Goal: Task Accomplishment & Management: Manage account settings

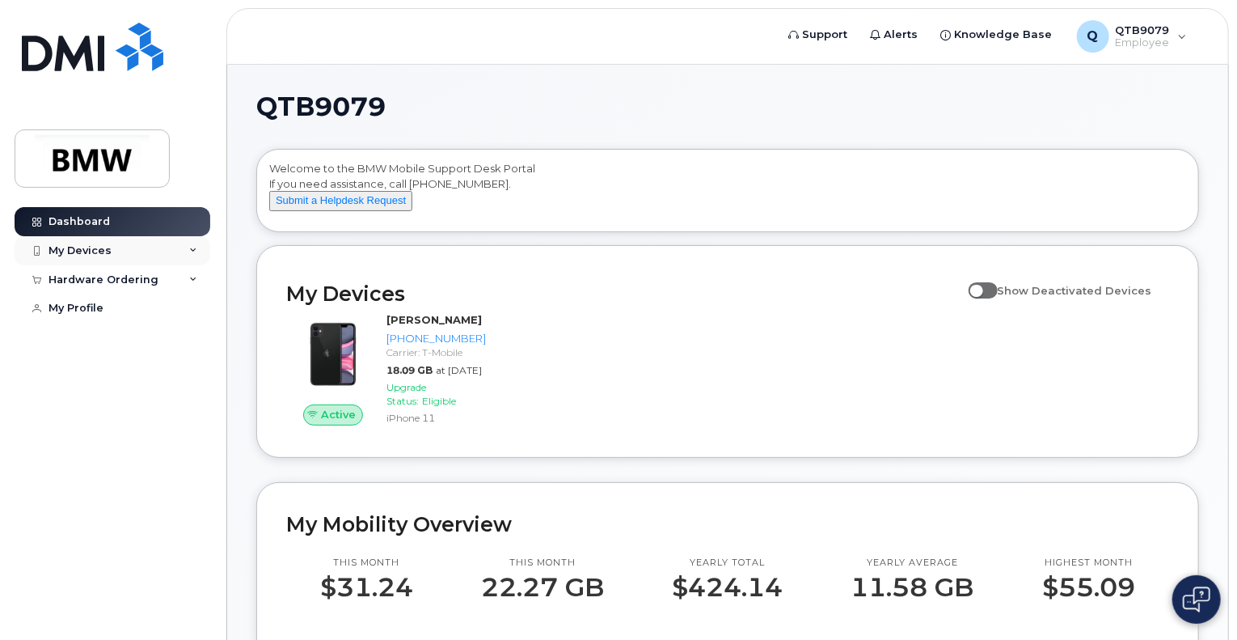
click at [126, 260] on div "My Devices" at bounding box center [113, 250] width 196 height 29
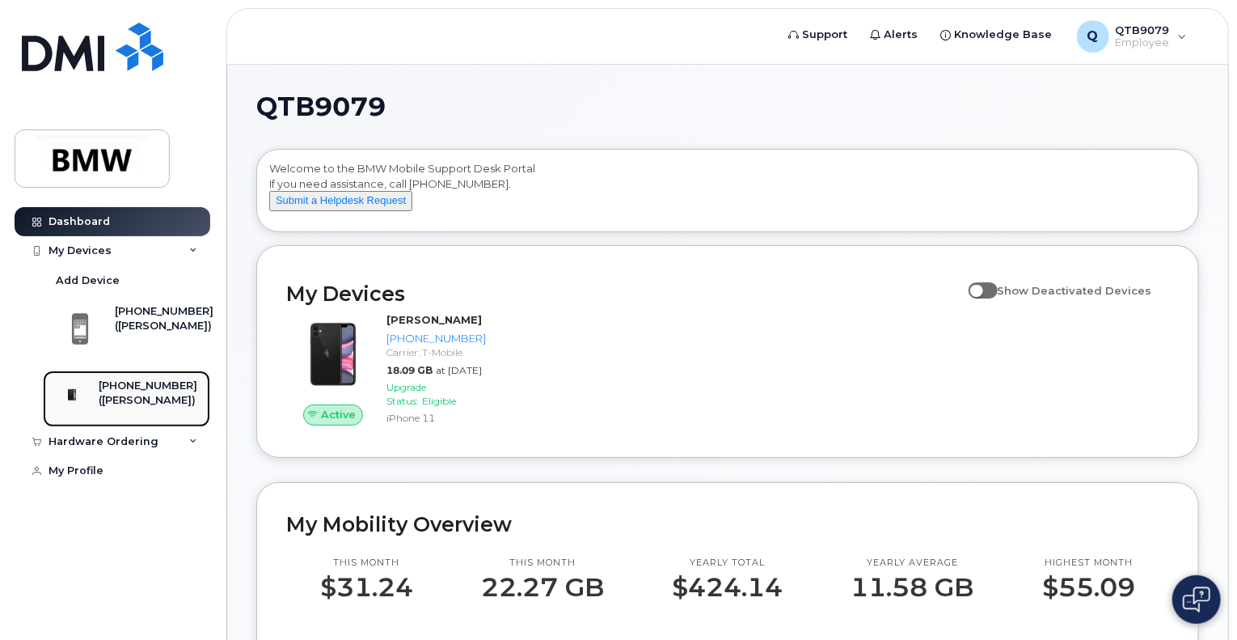
click at [184, 408] on div "([PERSON_NAME])" at bounding box center [148, 400] width 99 height 15
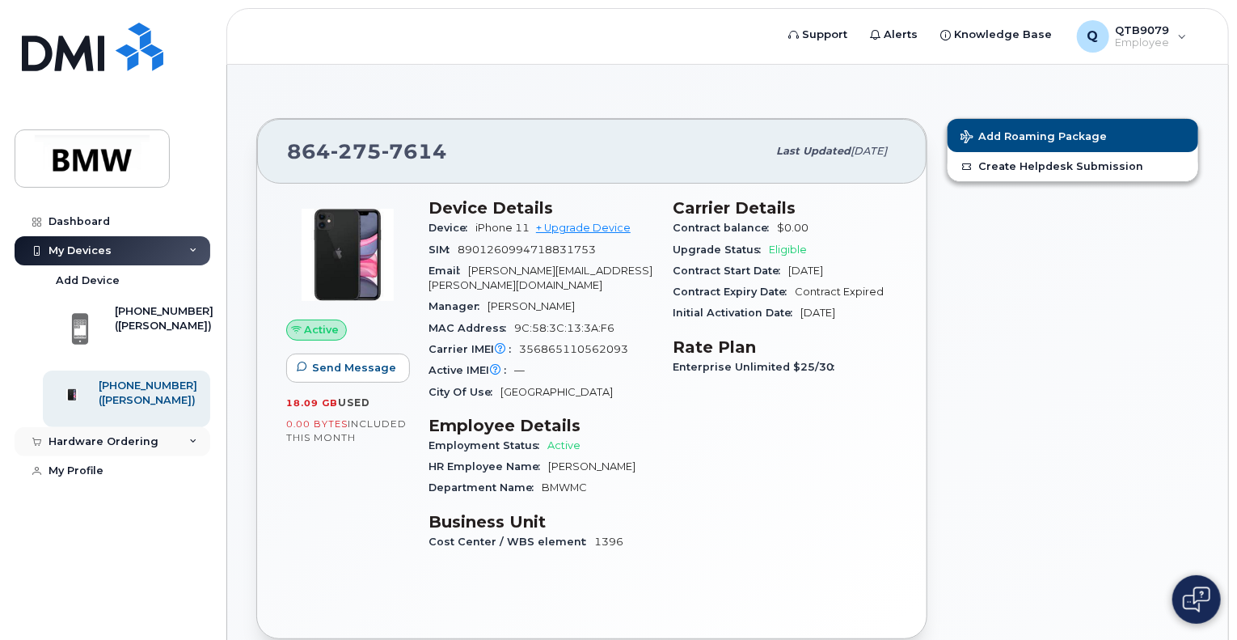
click at [202, 456] on div "Hardware Ordering" at bounding box center [113, 441] width 196 height 29
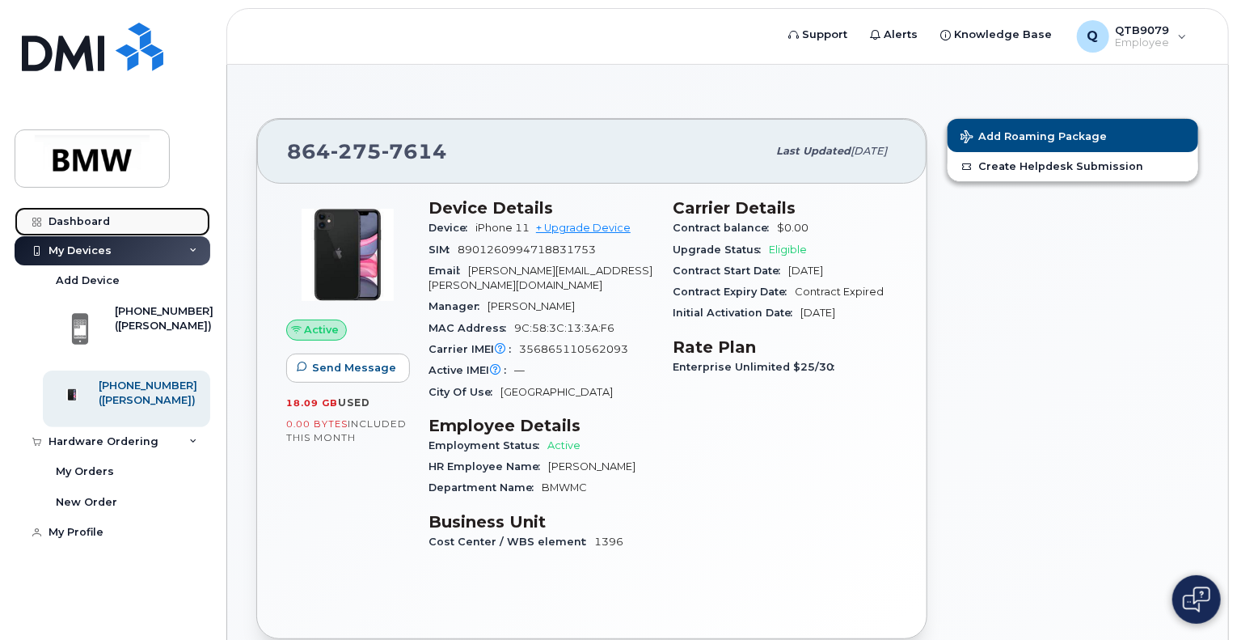
click at [95, 224] on div "Dashboard" at bounding box center [79, 221] width 61 height 13
click at [72, 219] on div "Dashboard" at bounding box center [79, 221] width 61 height 13
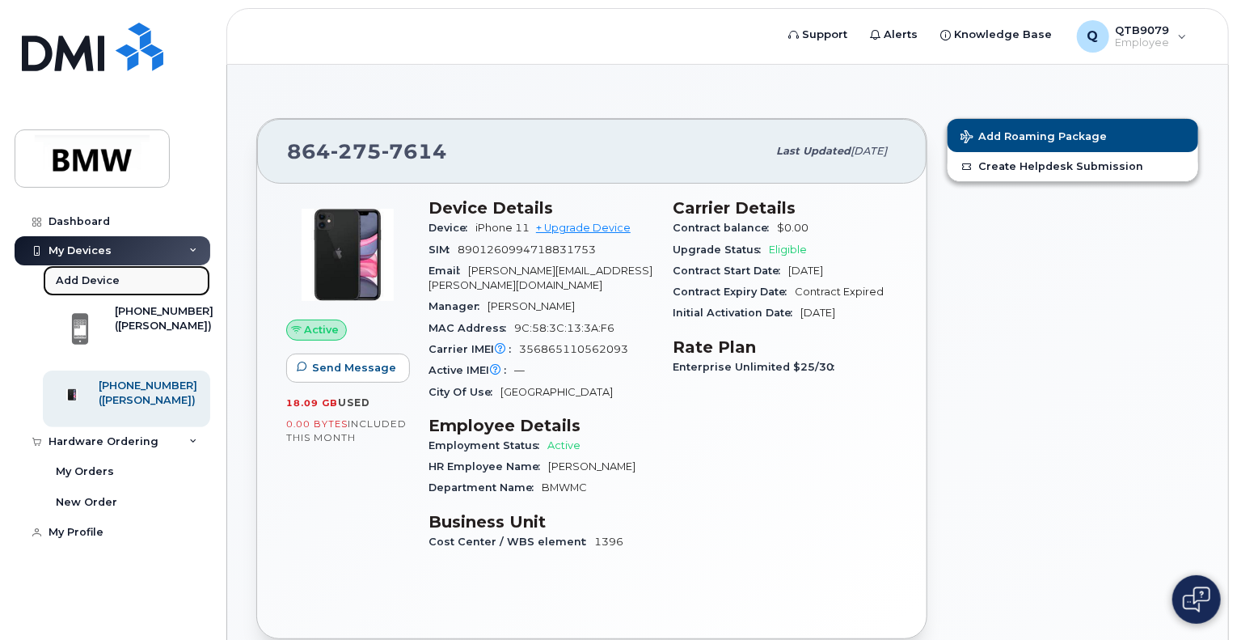
click at [162, 275] on link "Add Device" at bounding box center [126, 280] width 167 height 31
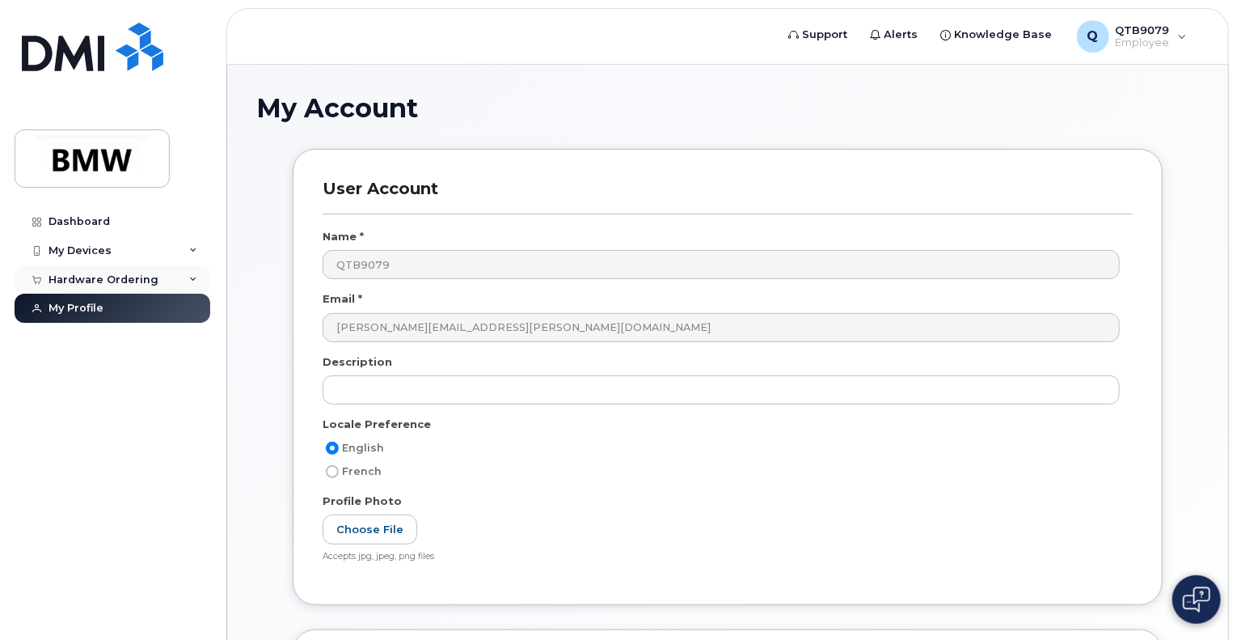
click at [125, 283] on div "Hardware Ordering" at bounding box center [104, 279] width 110 height 13
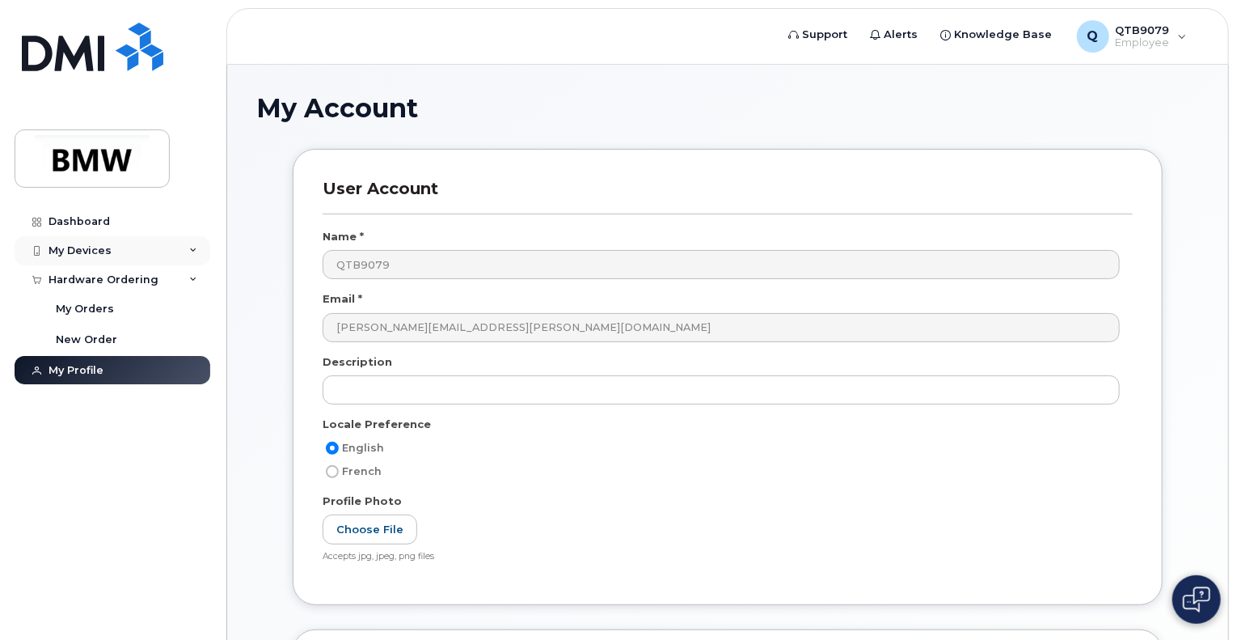
click at [116, 253] on div "My Devices" at bounding box center [113, 250] width 196 height 29
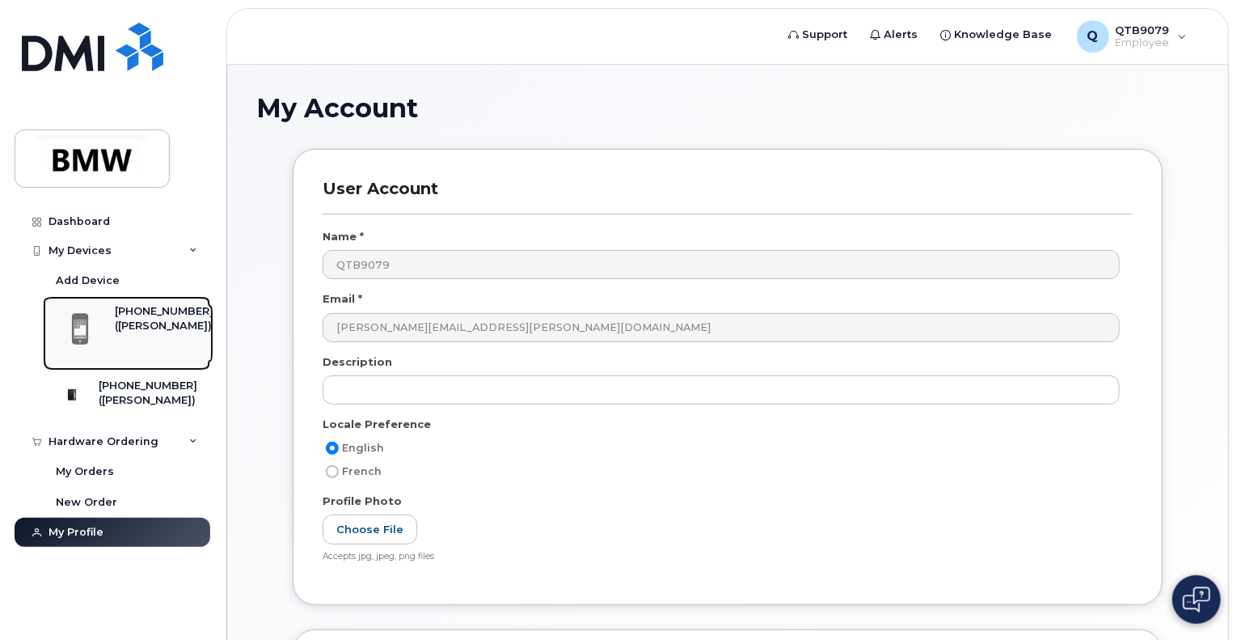
click at [145, 327] on div "([PERSON_NAME])" at bounding box center [164, 326] width 99 height 15
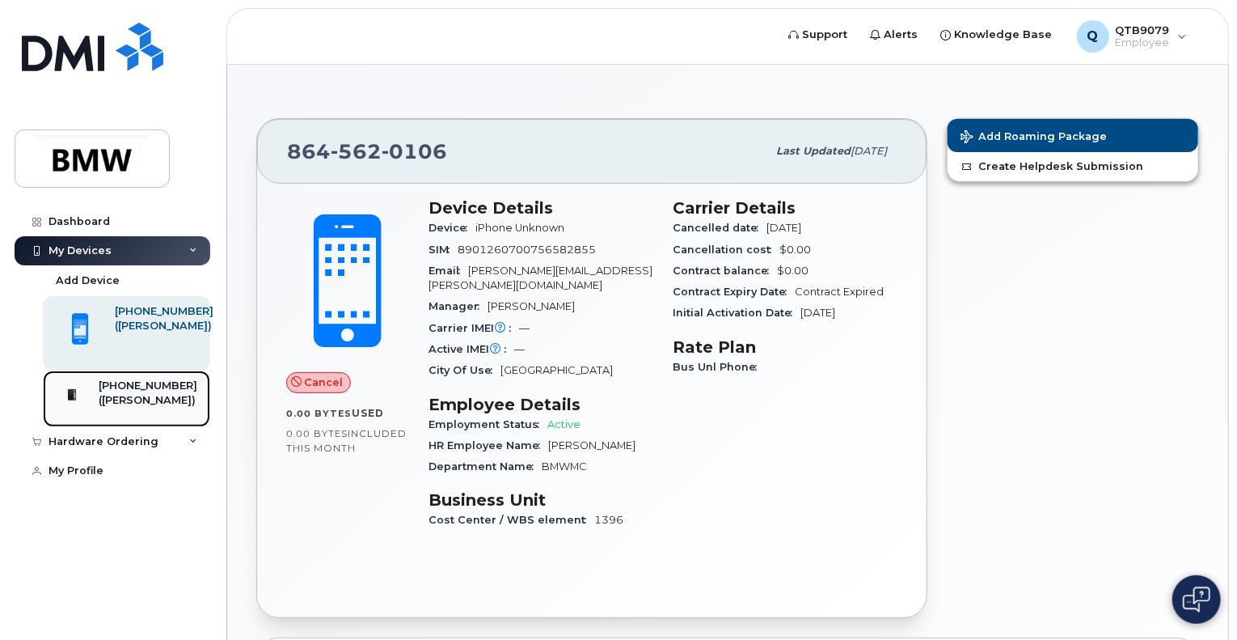
click at [147, 400] on div "([PERSON_NAME])" at bounding box center [148, 400] width 99 height 15
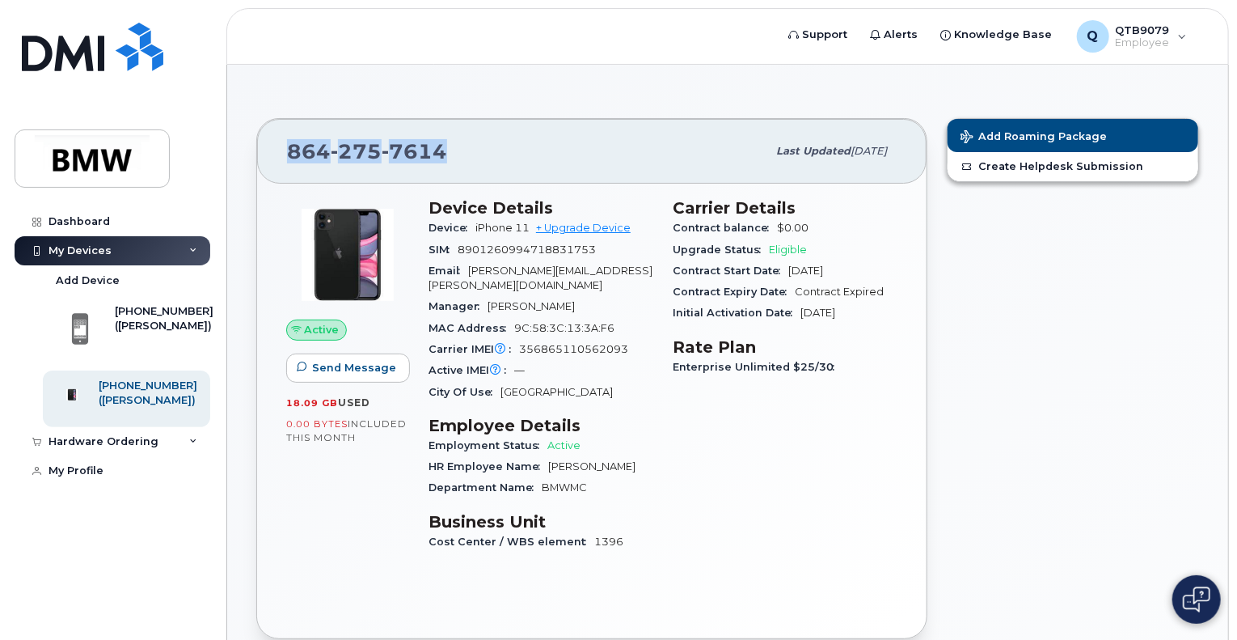
drag, startPoint x: 464, startPoint y: 154, endPoint x: 285, endPoint y: 144, distance: 179.0
click at [285, 144] on div "[PHONE_NUMBER] Last updated [DATE]" at bounding box center [592, 151] width 670 height 65
copy span "[PHONE_NUMBER]"
